Goal: Go to known website: Access a specific website the user already knows

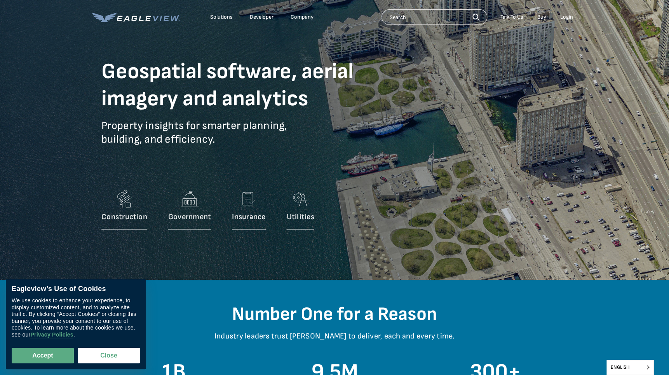
click at [565, 16] on div "Login" at bounding box center [566, 17] width 13 height 7
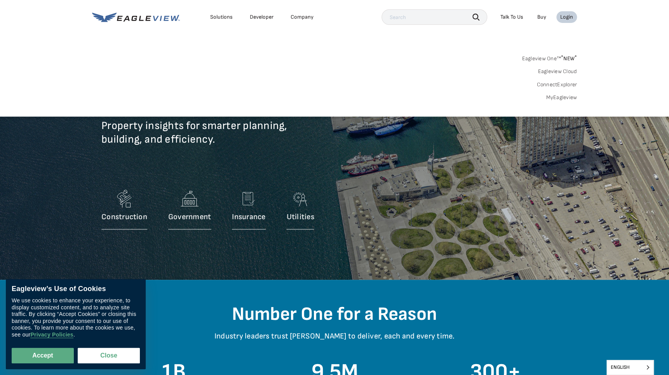
click at [565, 16] on div "Login" at bounding box center [566, 17] width 13 height 7
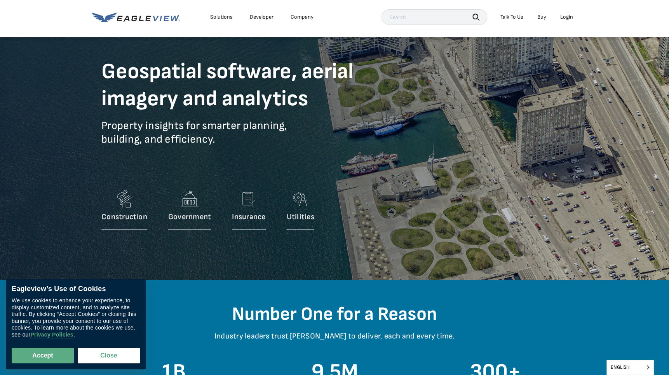
click at [565, 16] on div "Login" at bounding box center [566, 17] width 13 height 7
click at [40, 356] on button "Accept" at bounding box center [43, 355] width 62 height 16
checkbox input "true"
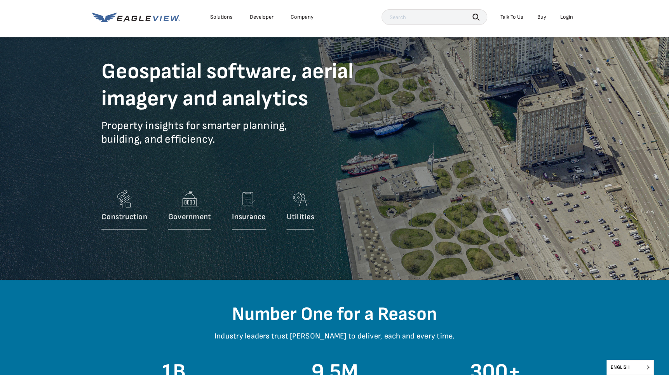
click at [564, 16] on div "Login" at bounding box center [566, 17] width 13 height 7
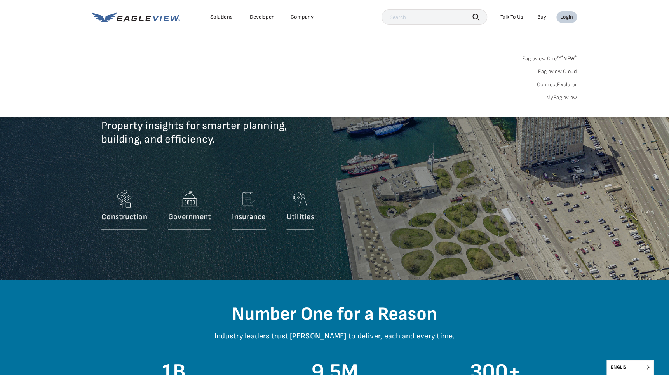
click at [410, 19] on input "text" at bounding box center [434, 17] width 106 height 16
type input "[STREET_ADDRESS]"
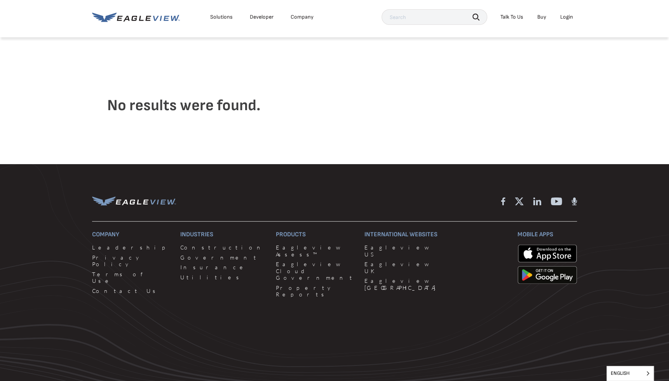
click at [566, 17] on div "Login" at bounding box center [566, 17] width 13 height 7
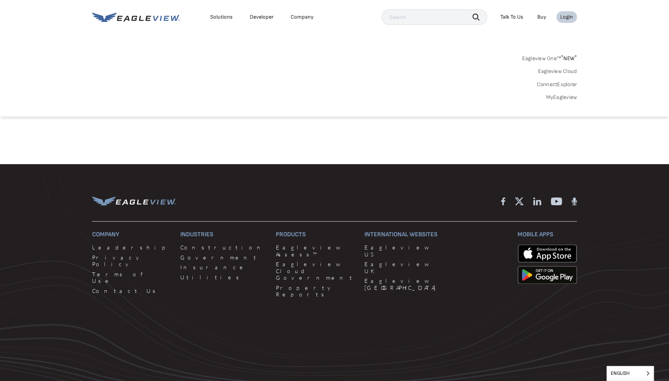
click at [556, 97] on link "MyEagleview" at bounding box center [560, 97] width 31 height 7
